Goal: Register for event/course

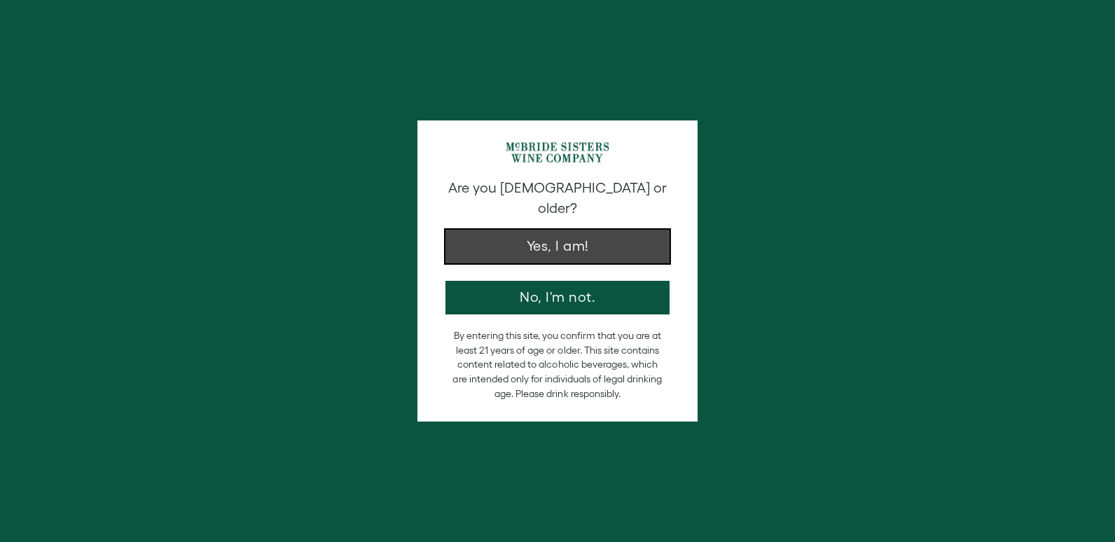
click at [544, 234] on button "Yes, I am!" at bounding box center [557, 247] width 224 height 34
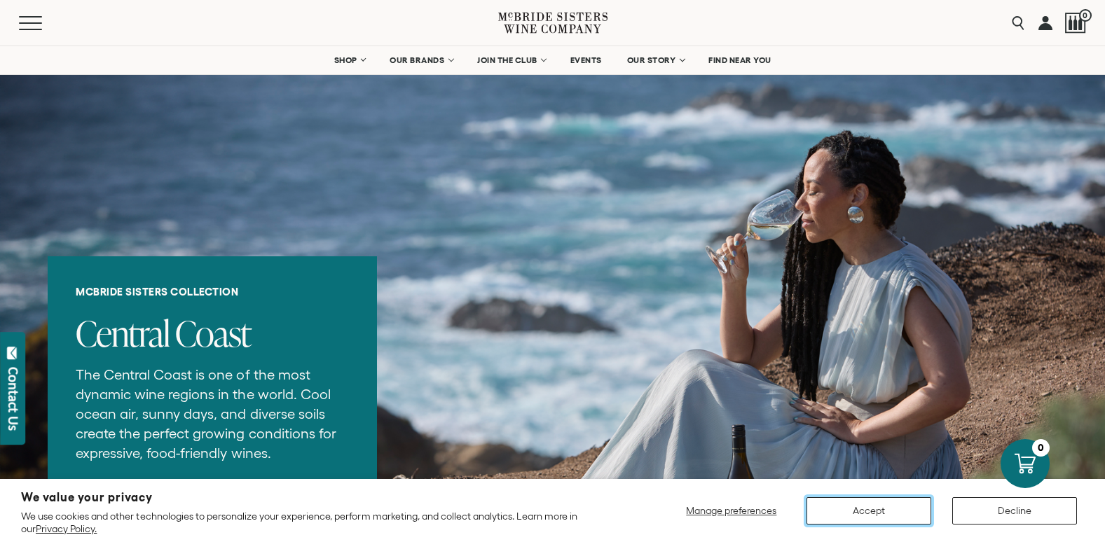
click at [860, 506] on button "Accept" at bounding box center [868, 510] width 125 height 27
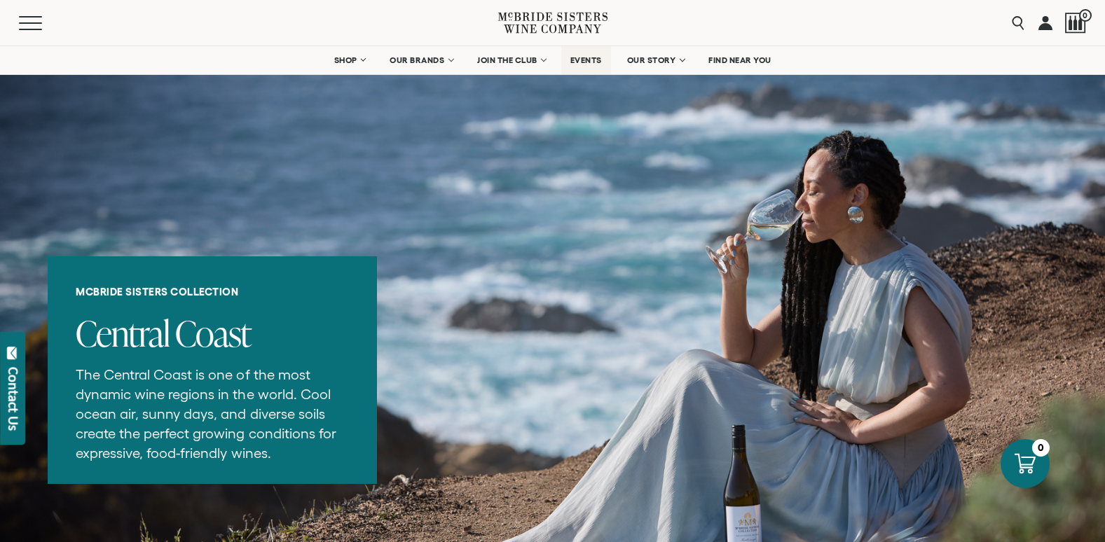
click at [581, 59] on span "EVENTS" at bounding box center [586, 60] width 32 height 10
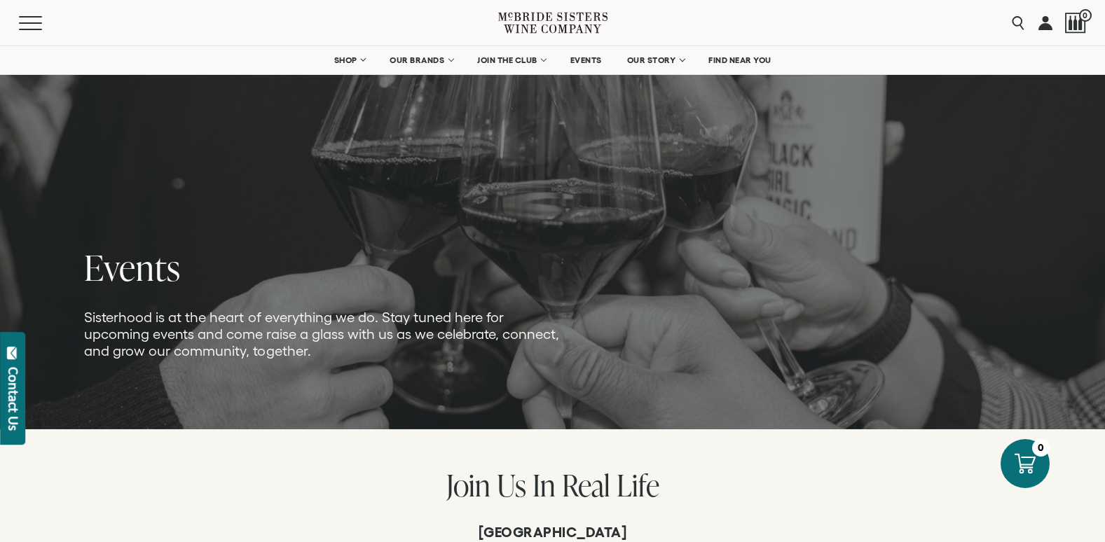
click at [507, 155] on picture at bounding box center [552, 214] width 1105 height 430
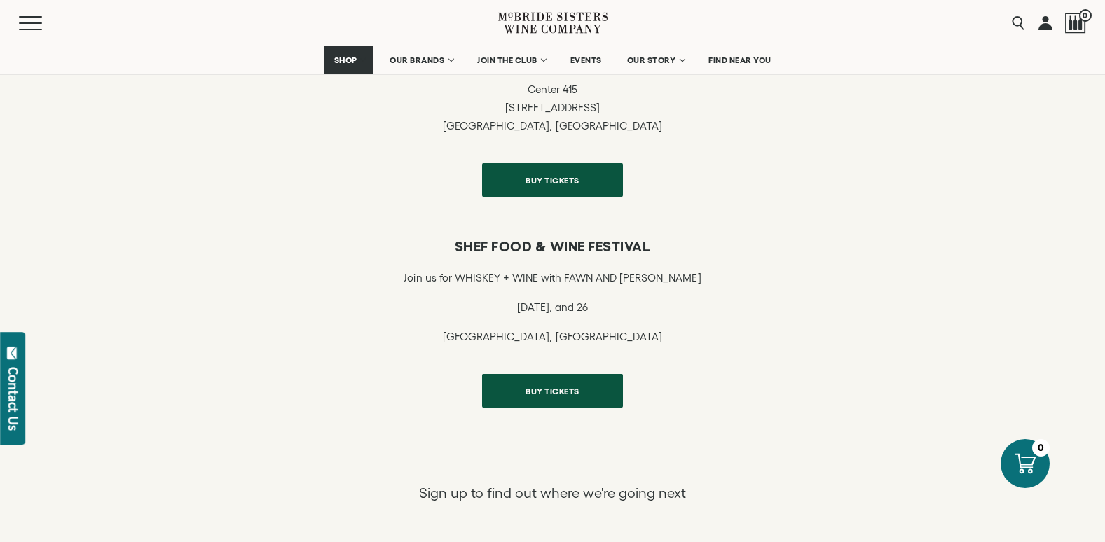
scroll to position [1331, 0]
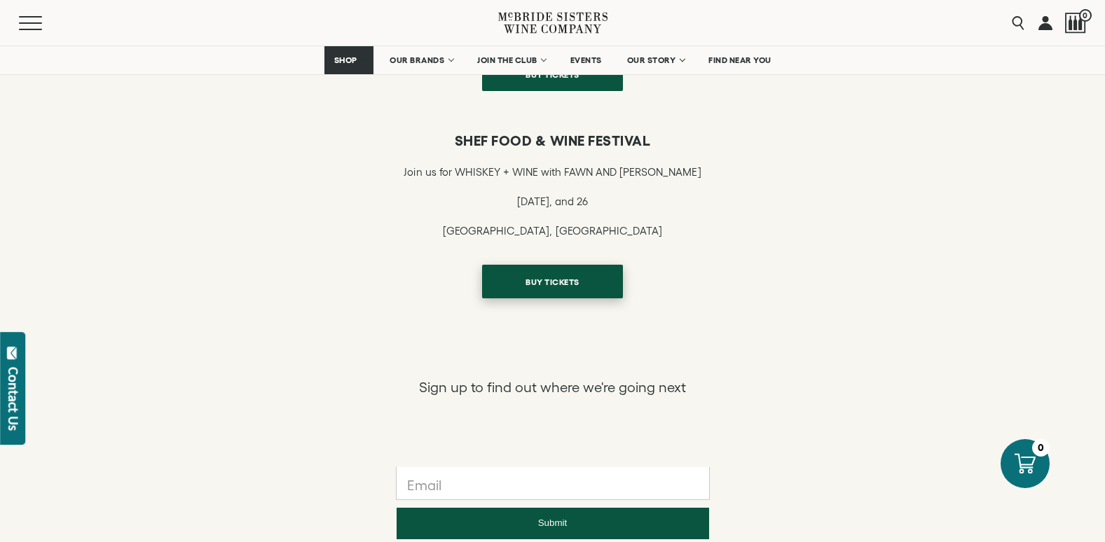
click at [539, 284] on span "BUY TICKETS" at bounding box center [552, 281] width 103 height 27
click at [546, 289] on span "BUY TICKETS" at bounding box center [552, 281] width 103 height 27
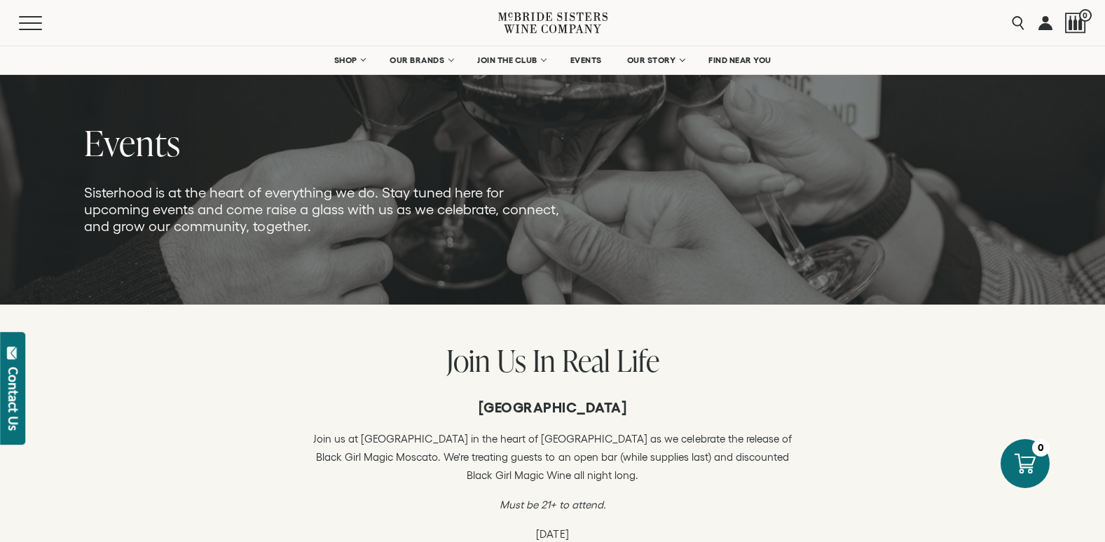
scroll to position [0, 0]
